Goal: Communication & Community: Answer question/provide support

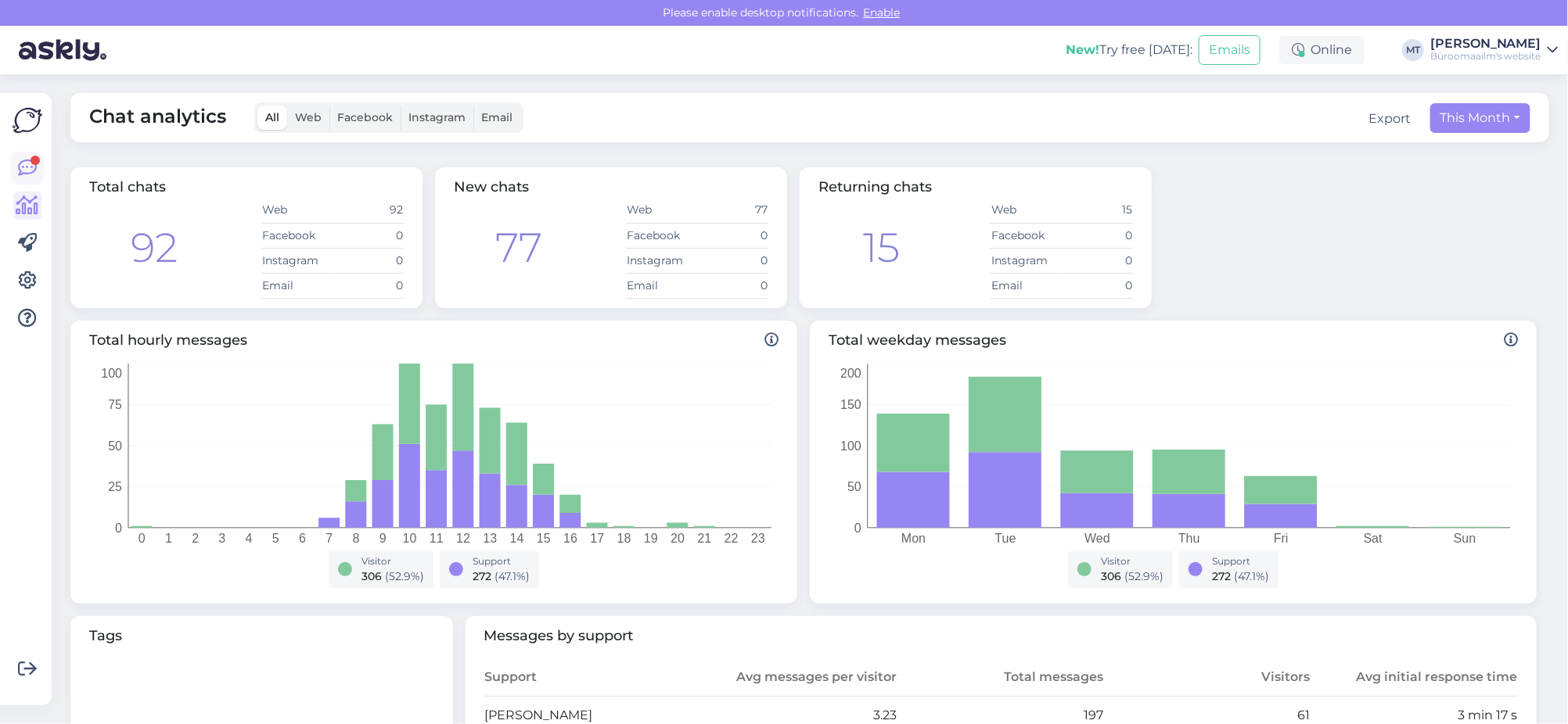
click at [31, 168] on icon at bounding box center [27, 168] width 19 height 19
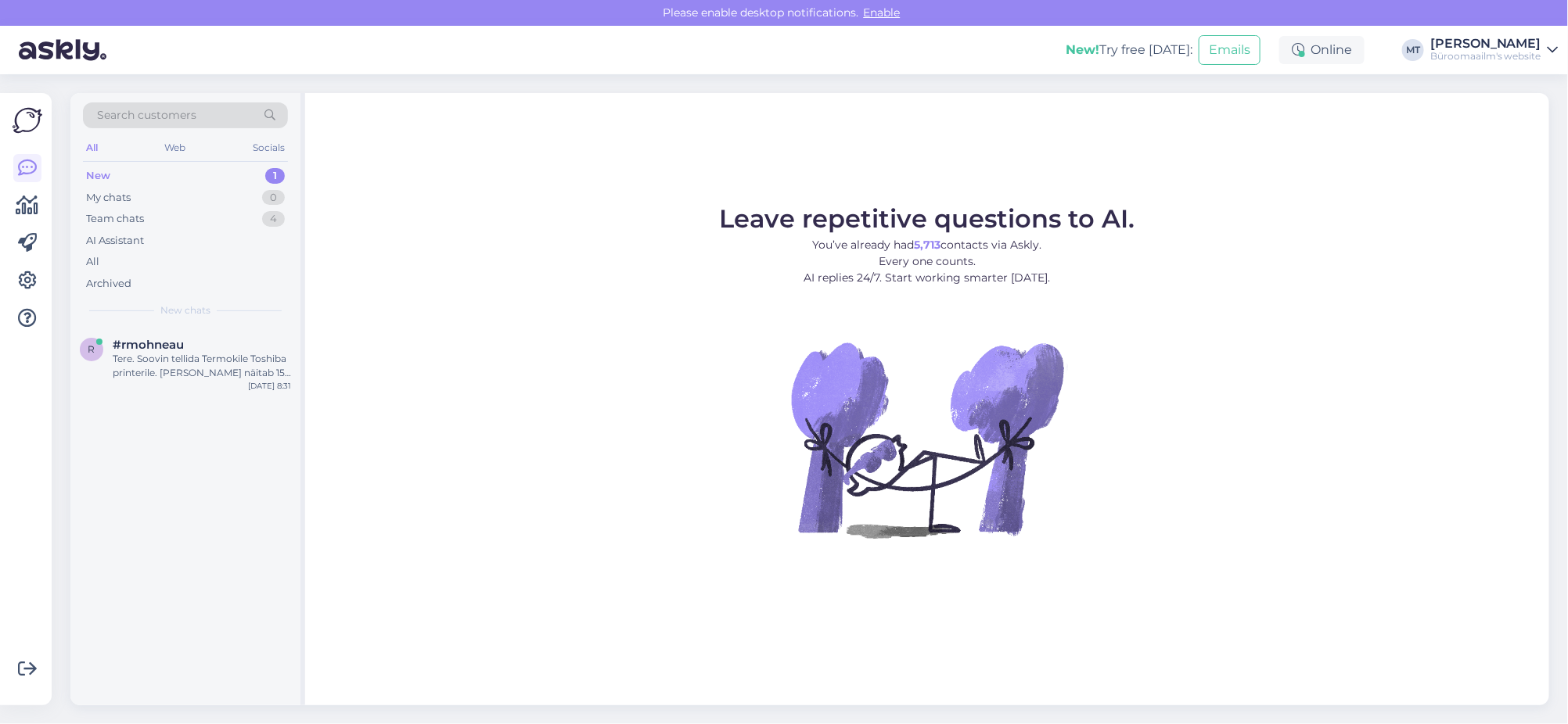
click at [95, 173] on div "New" at bounding box center [98, 176] width 24 height 15
click at [153, 366] on div "Tere. Soovin tellida Termokile Toshiba printerile. [PERSON_NAME] näitab 150 tk,…" at bounding box center [201, 366] width 178 height 28
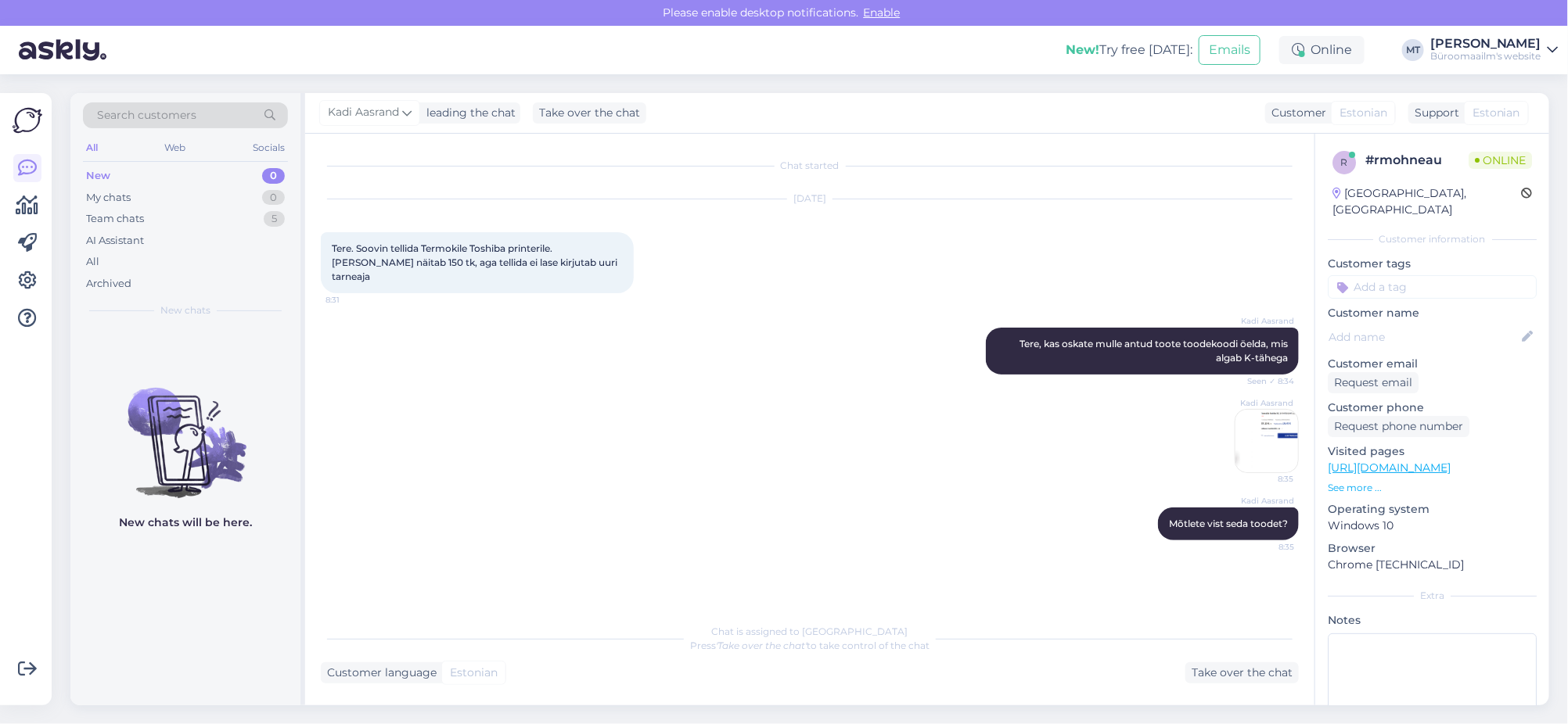
click at [1263, 410] on img at bounding box center [1266, 440] width 63 height 63
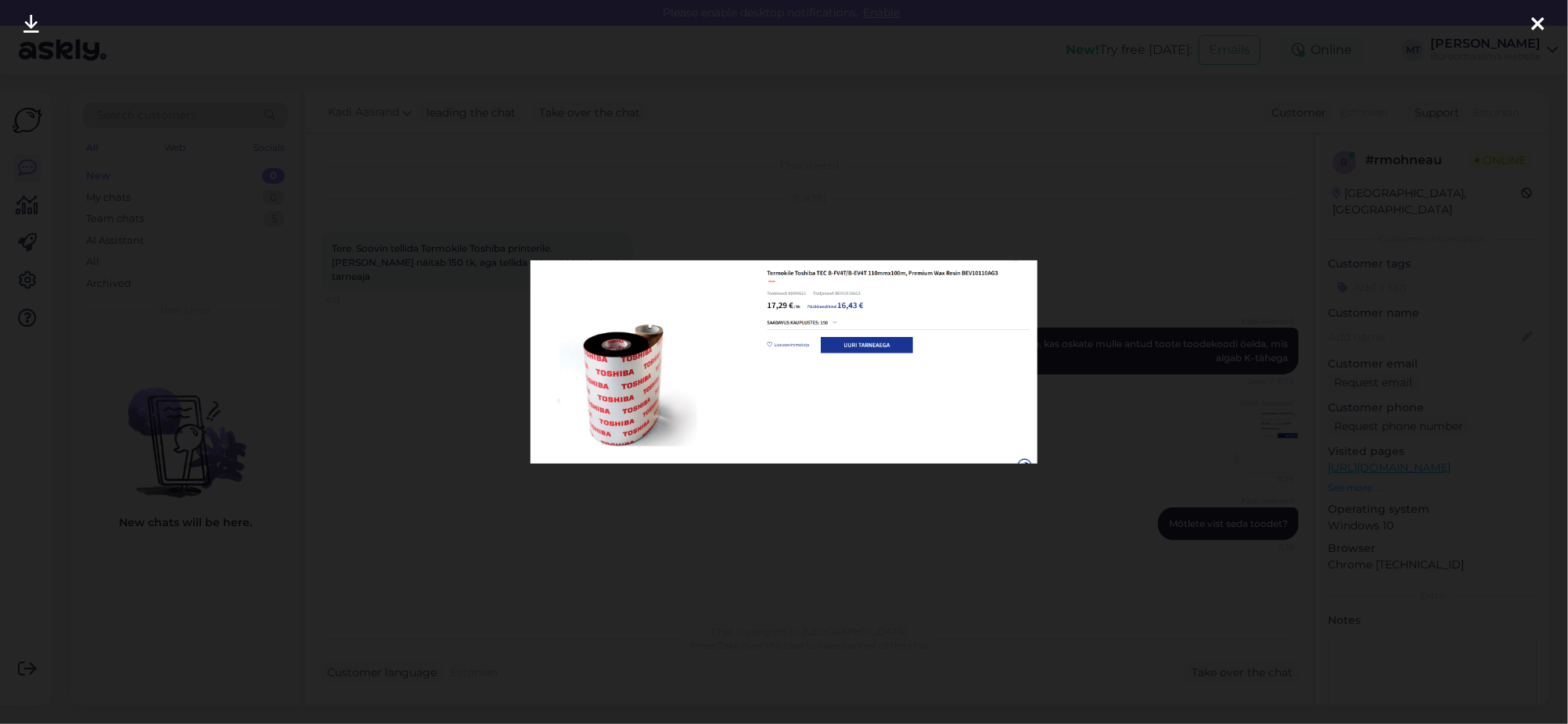
click at [1541, 22] on icon at bounding box center [1538, 25] width 13 height 21
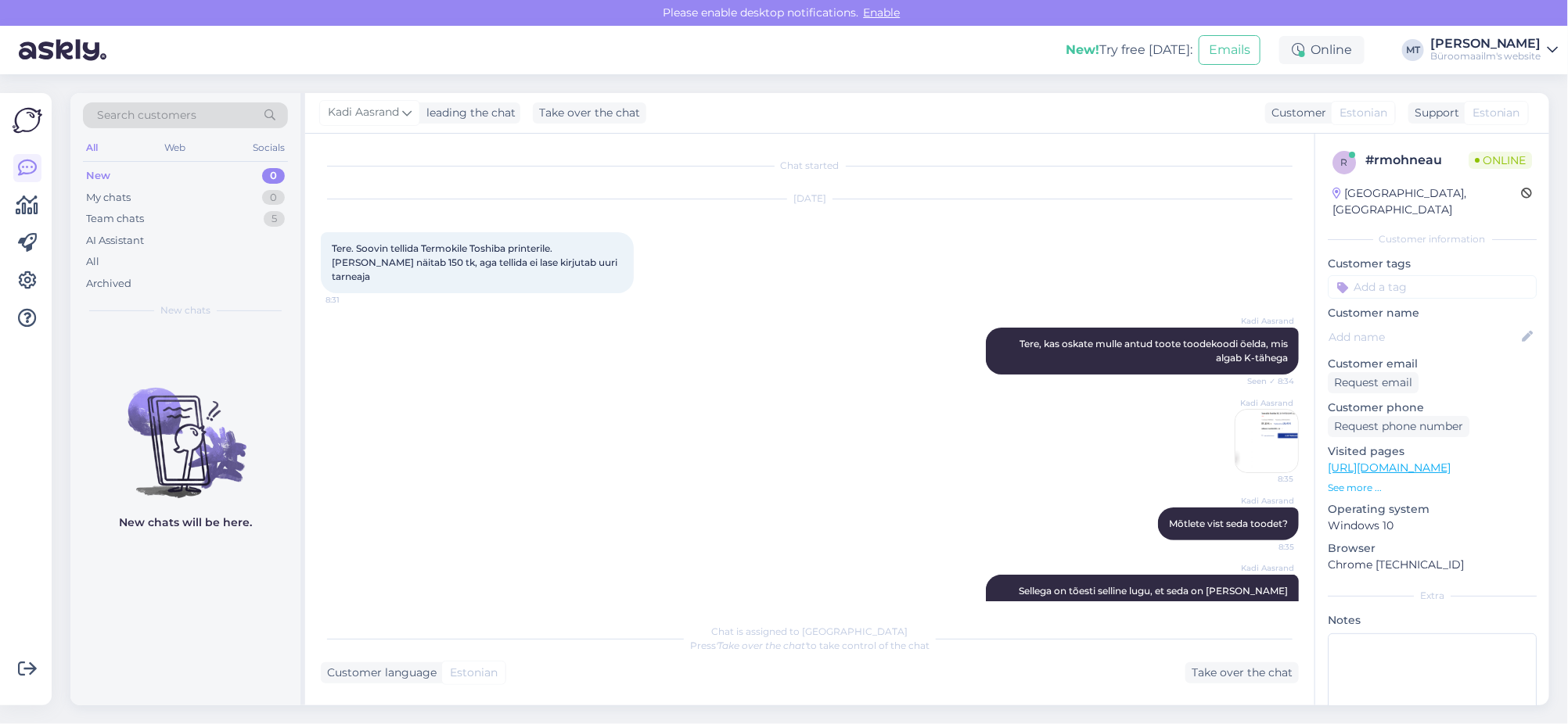
scroll to position [36, 0]
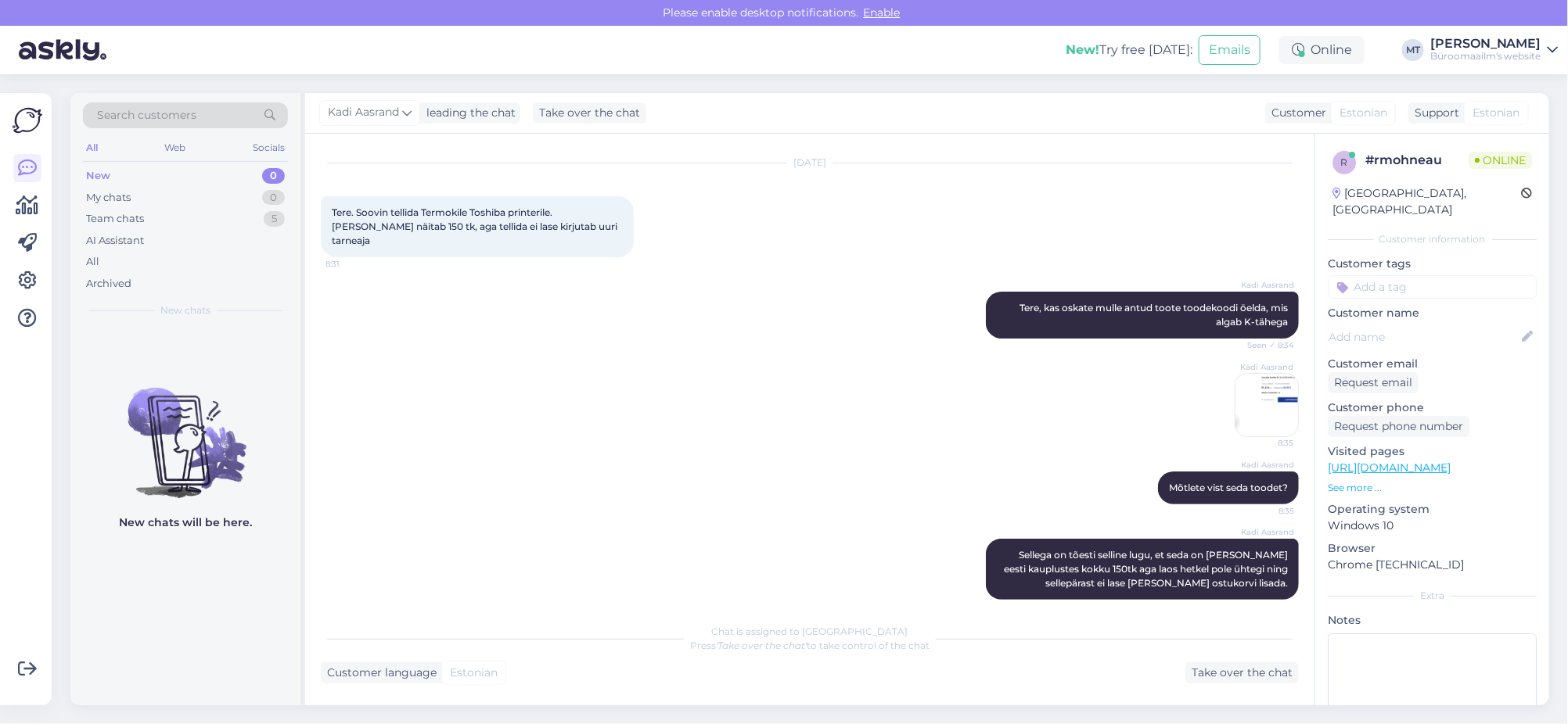
click at [1269, 398] on img at bounding box center [1266, 404] width 63 height 63
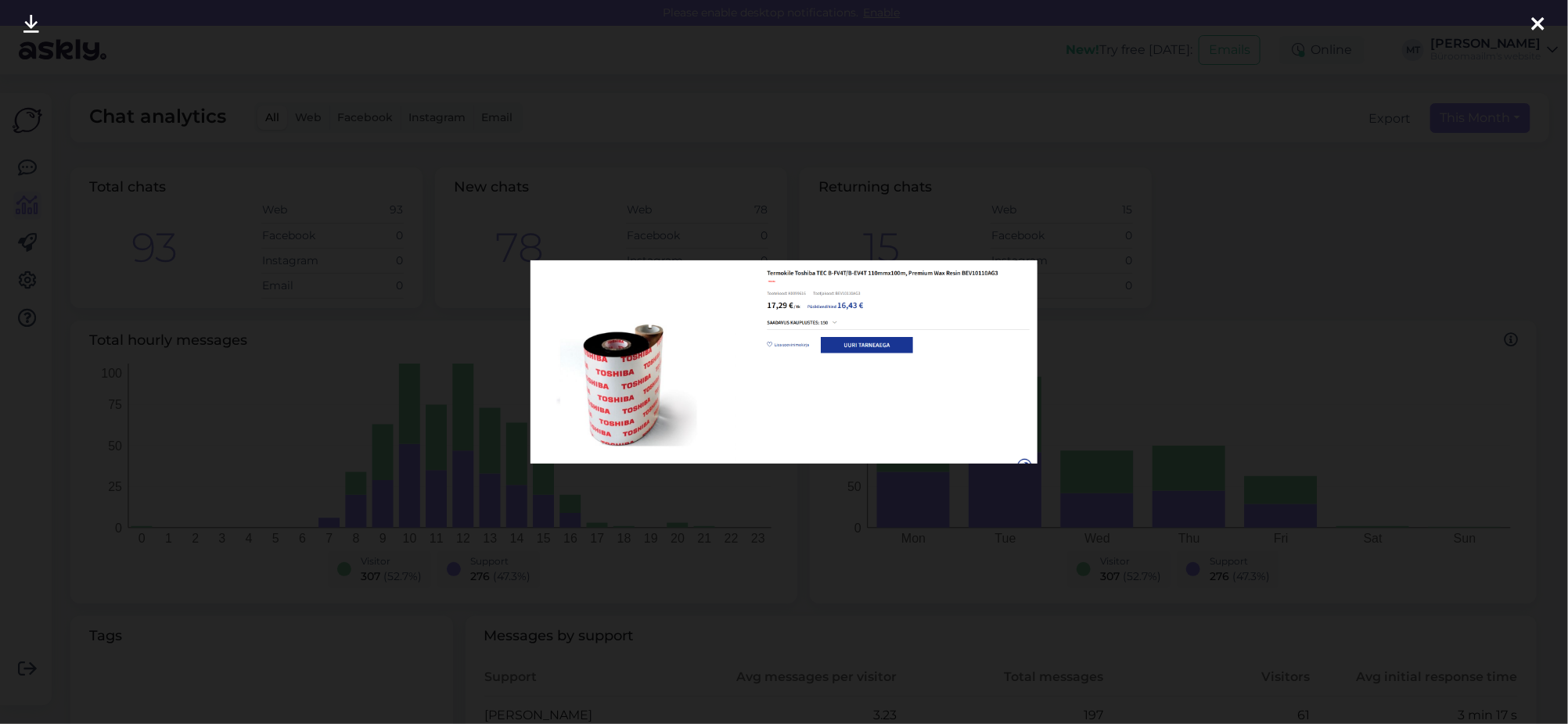
drag, startPoint x: 1548, startPoint y: 24, endPoint x: 1277, endPoint y: 3, distance: 271.8
click at [1547, 23] on div at bounding box center [1538, 25] width 32 height 50
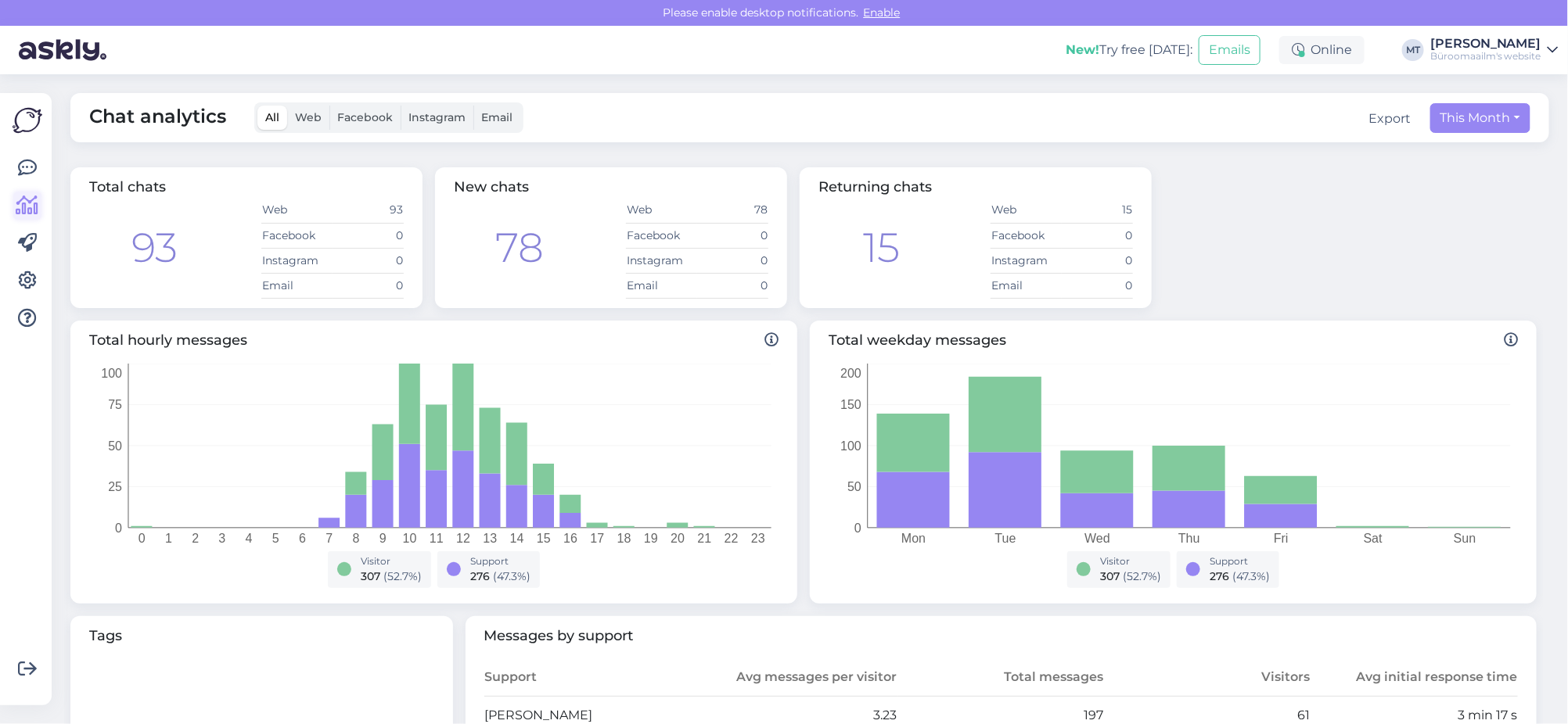
click at [26, 206] on icon at bounding box center [27, 206] width 22 height 19
click at [23, 159] on icon at bounding box center [27, 168] width 19 height 19
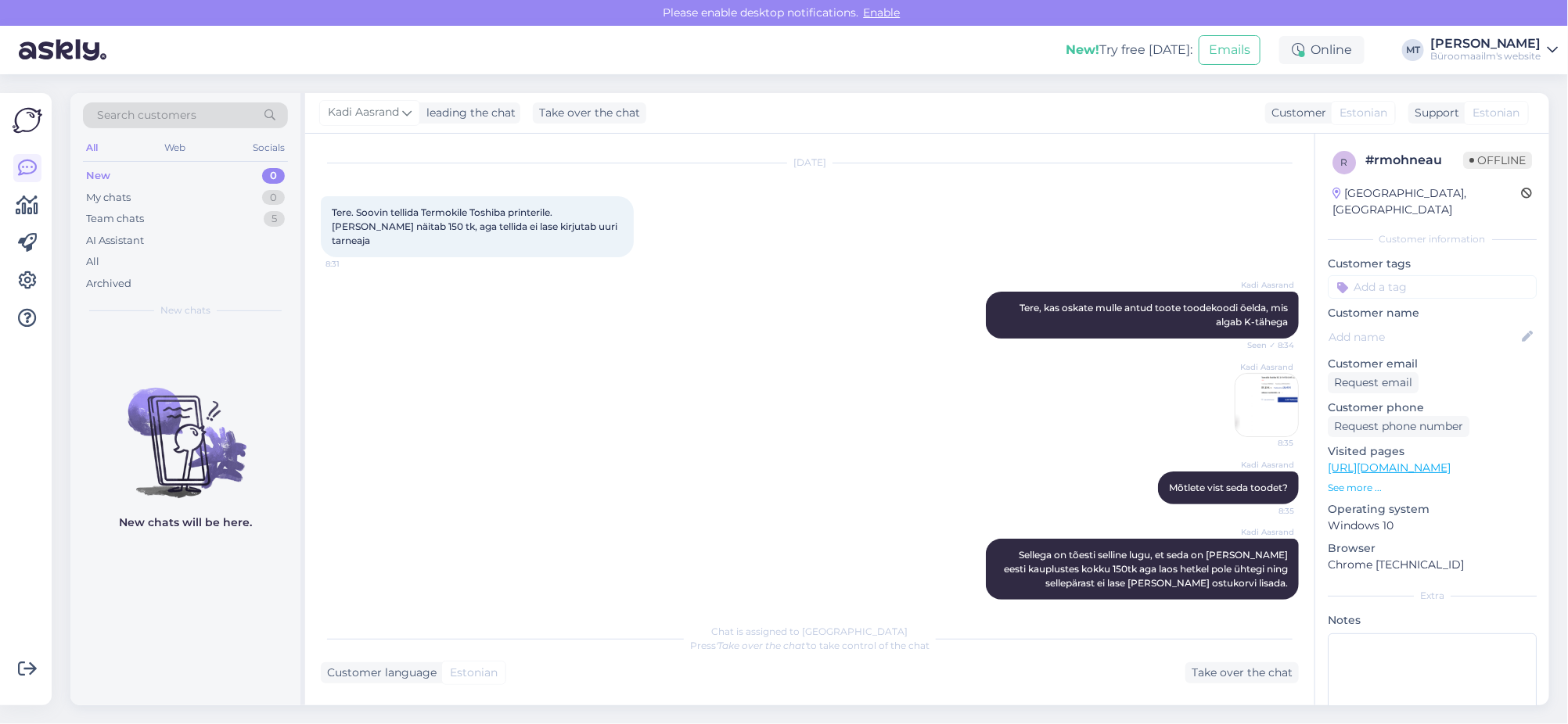
scroll to position [132, 0]
